Goal: Transaction & Acquisition: Purchase product/service

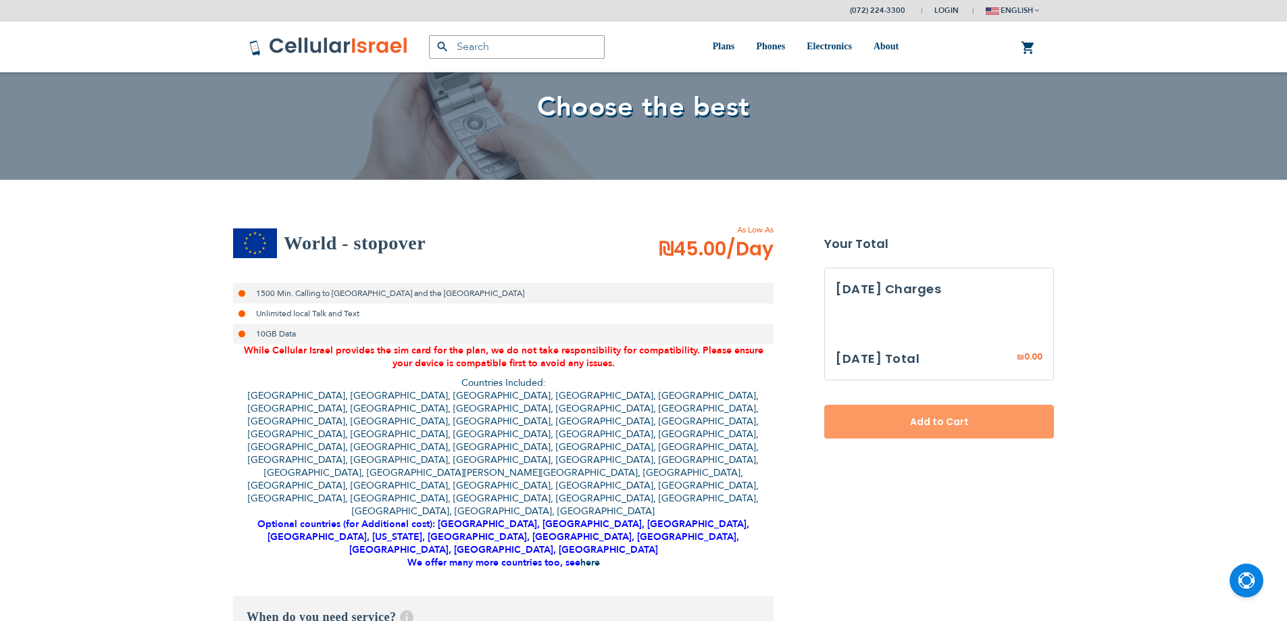
select select
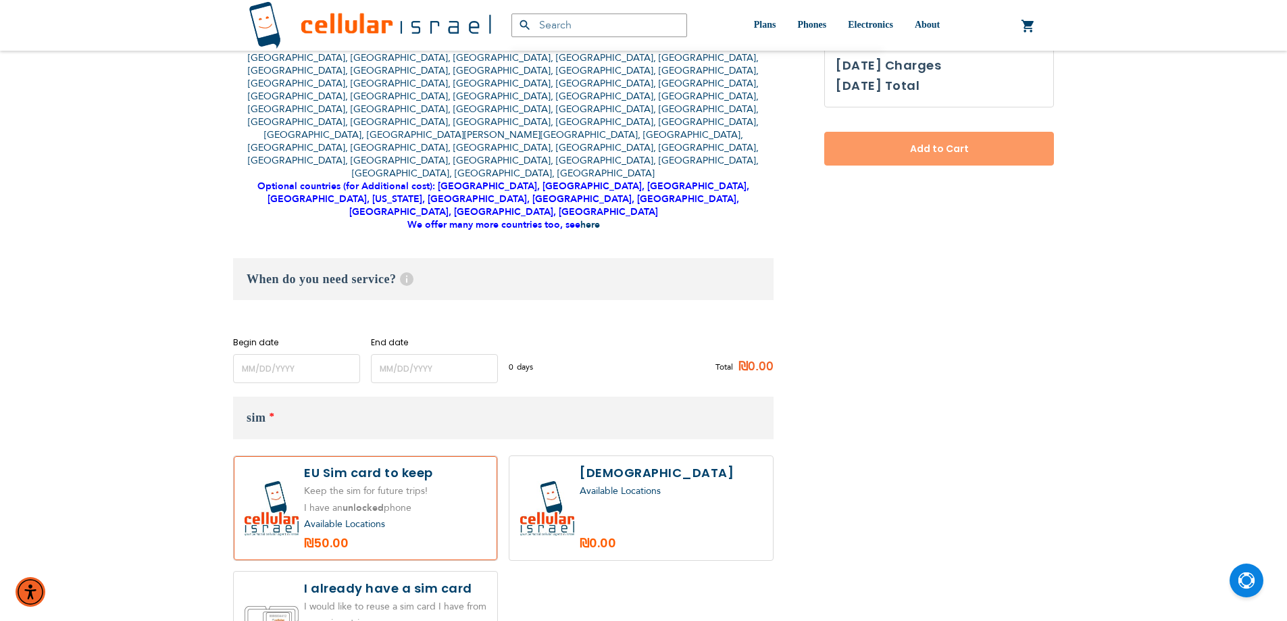
click at [282, 278] on div "When do you need service? Help Service starts at 12 AM of the start date and en…" at bounding box center [503, 320] width 540 height 125
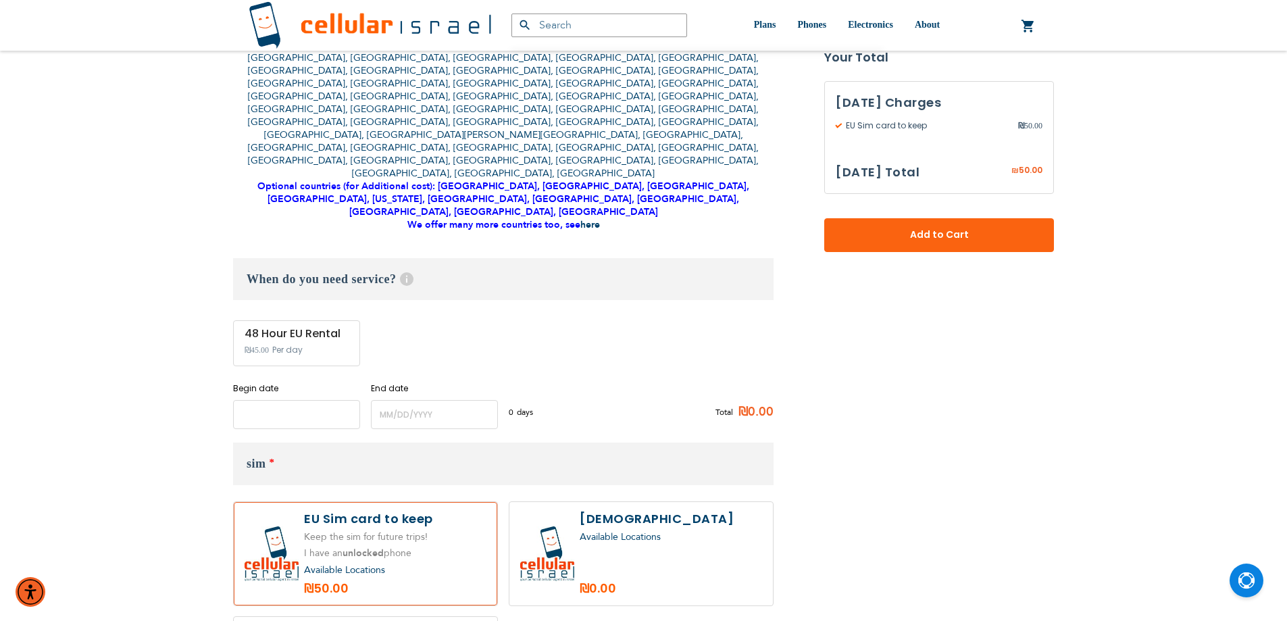
click at [284, 400] on input "name" at bounding box center [296, 414] width 127 height 29
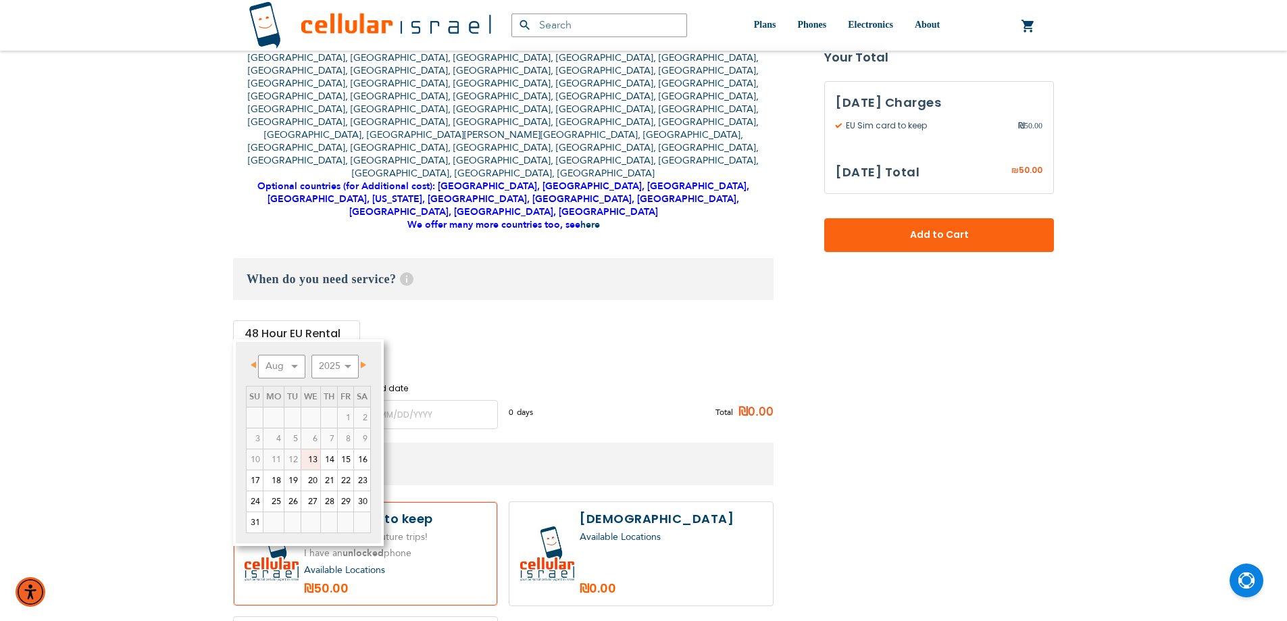
click at [313, 461] on link "13" at bounding box center [310, 459] width 19 height 20
type input "[DATE]"
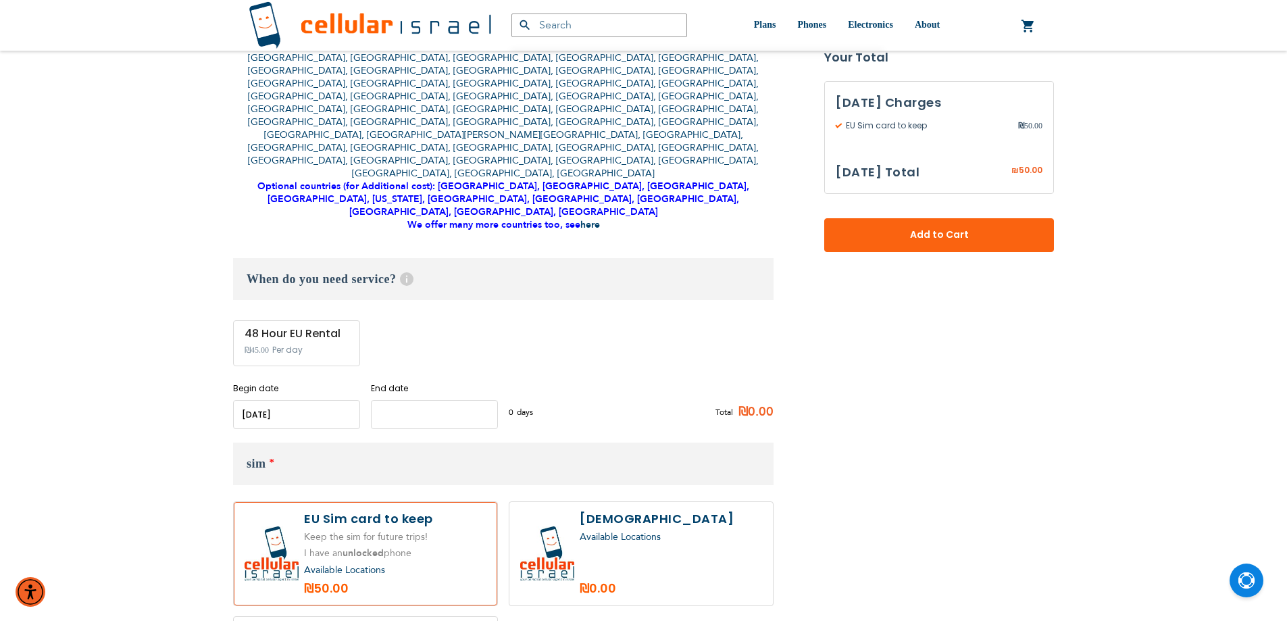
click at [404, 400] on input "name" at bounding box center [434, 414] width 127 height 29
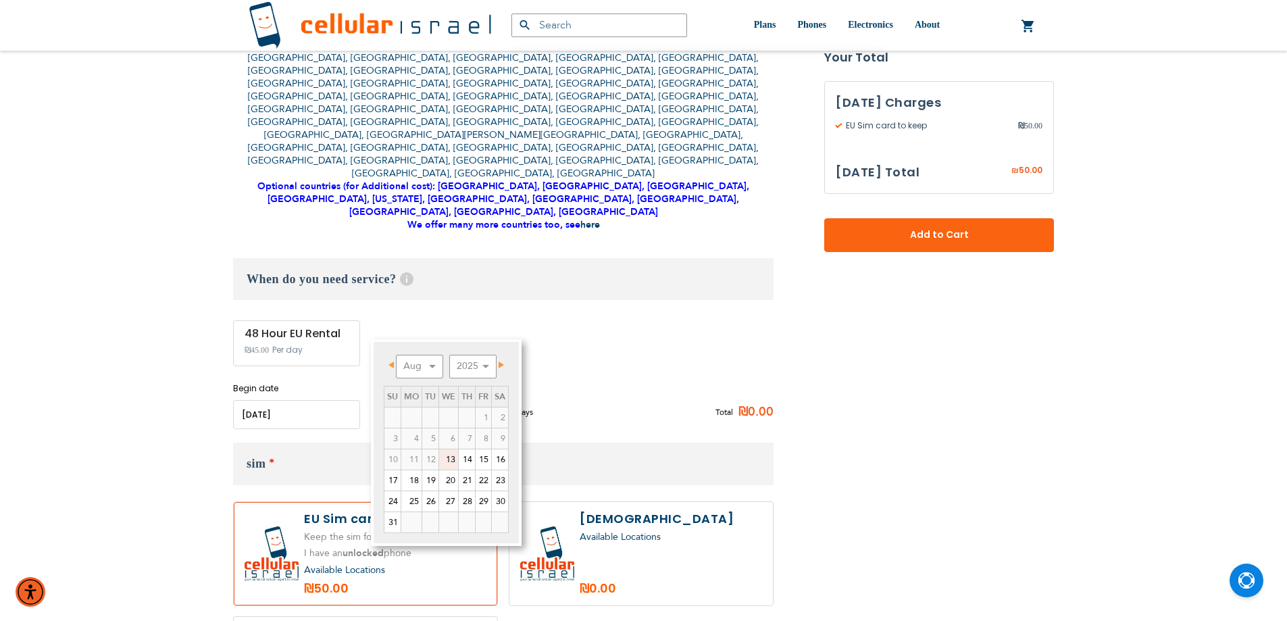
click at [446, 461] on link "13" at bounding box center [448, 459] width 19 height 20
type input "[DATE]"
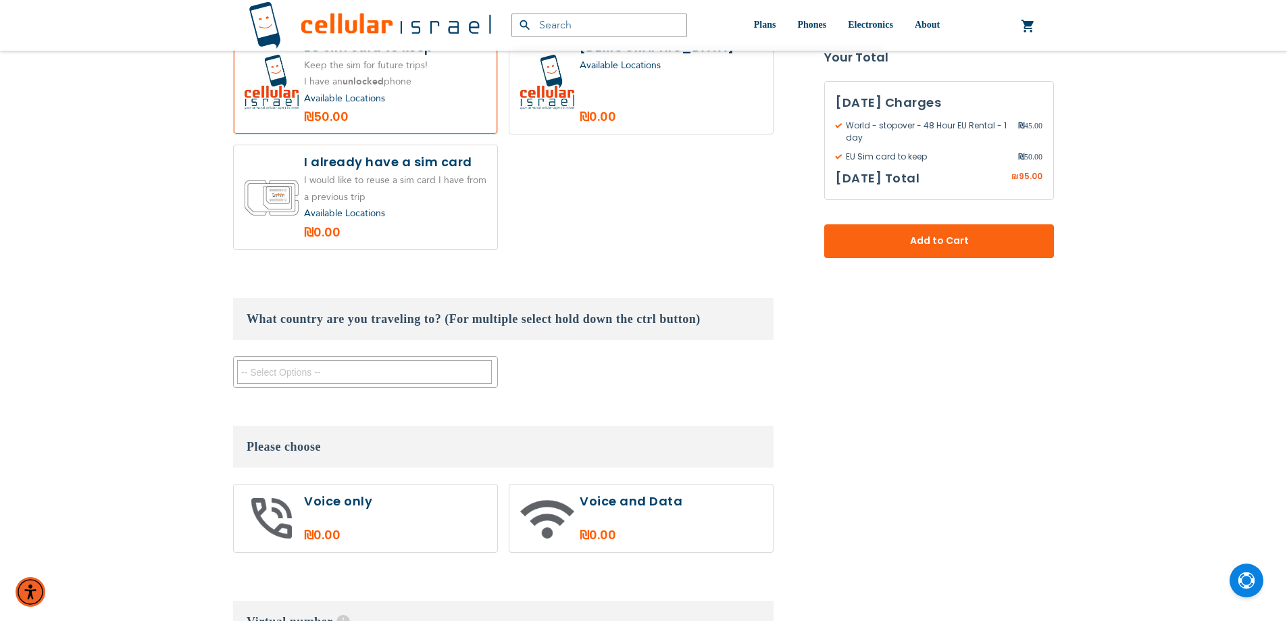
scroll to position [1153, 0]
